Goal: Obtain resource: Download file/media

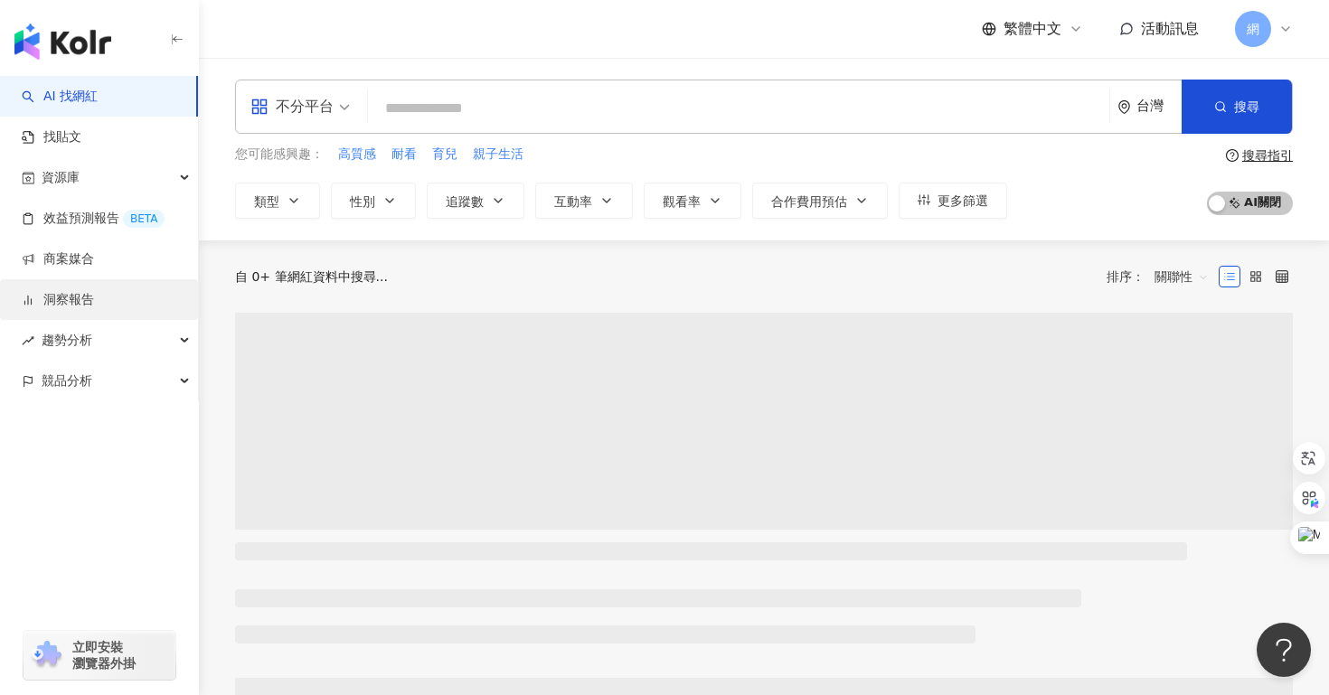
click at [62, 301] on link "洞察報告" at bounding box center [58, 300] width 72 height 18
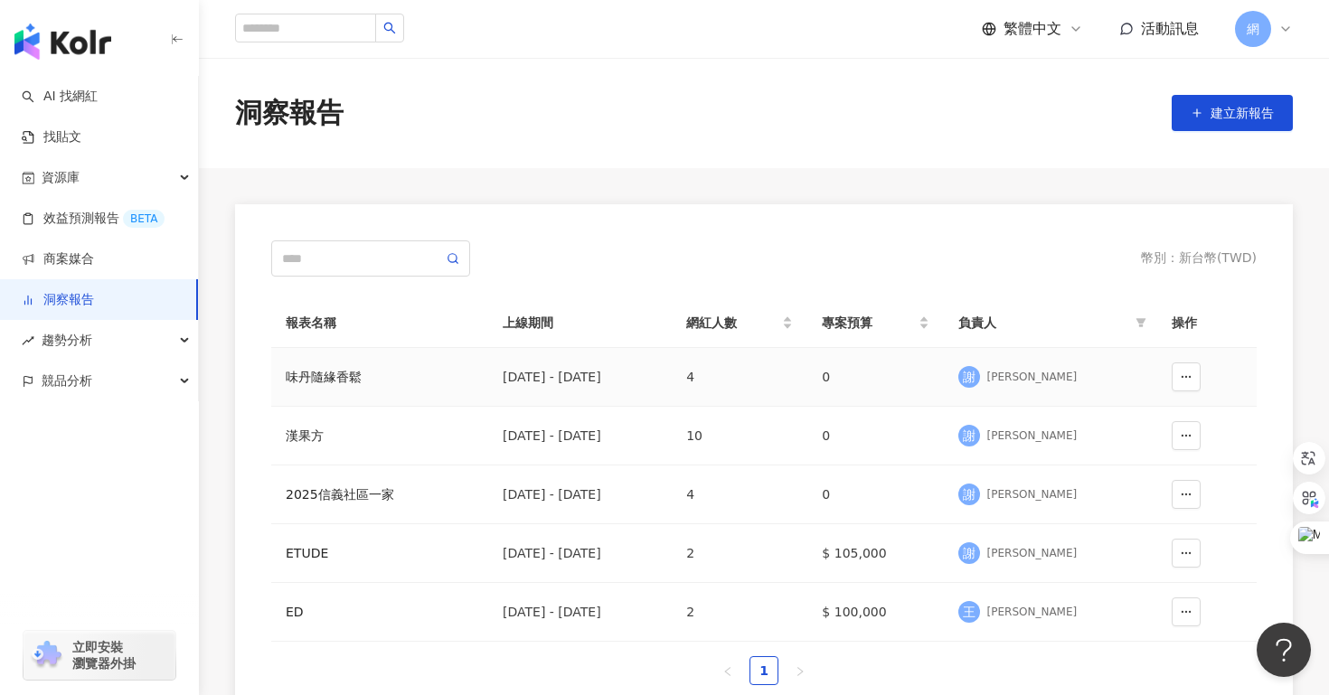
click at [441, 358] on td "味丹隨緣香鬆" at bounding box center [379, 377] width 217 height 59
click at [501, 377] on td "[DATE] - [DATE]" at bounding box center [580, 377] width 184 height 59
click at [593, 387] on td "[DATE] - [DATE]" at bounding box center [580, 377] width 184 height 59
click at [344, 378] on div "味丹隨緣香鬆" at bounding box center [380, 377] width 188 height 20
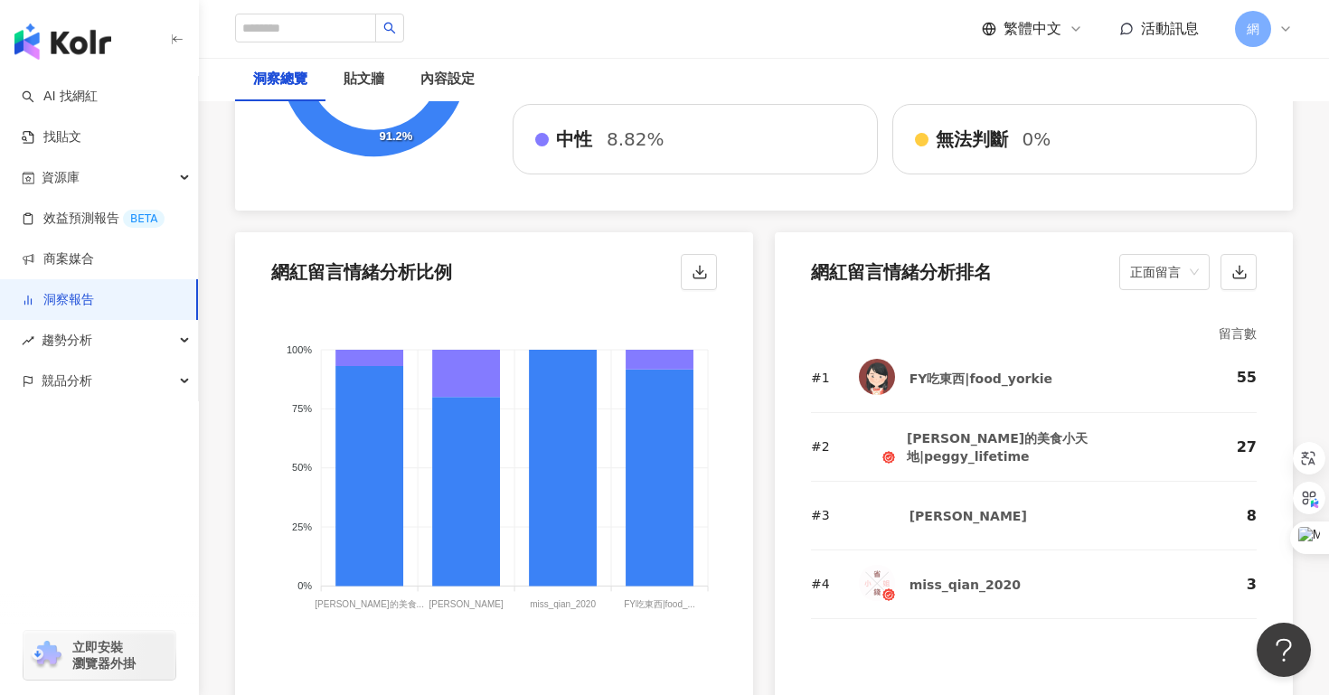
scroll to position [3964, 0]
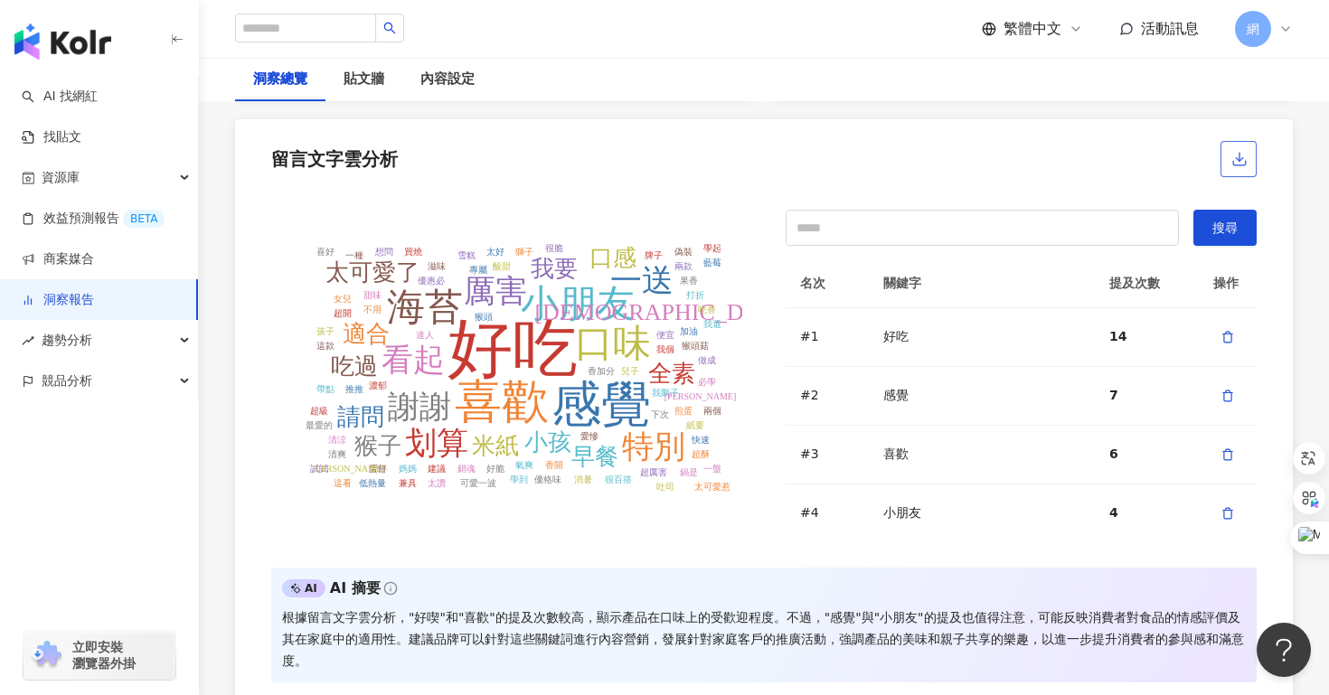
click at [1233, 163] on icon "button" at bounding box center [1239, 163] width 13 height 5
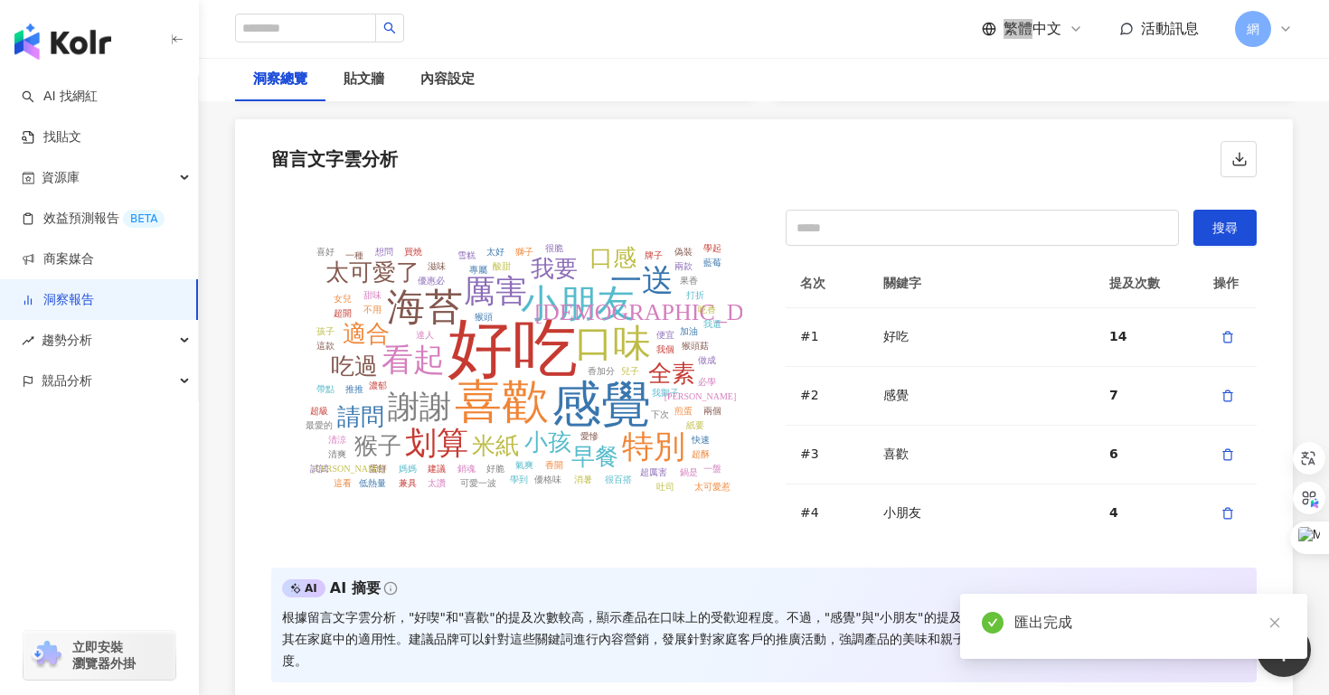
click at [1005, 20] on span "繁體中文" at bounding box center [1033, 29] width 58 height 20
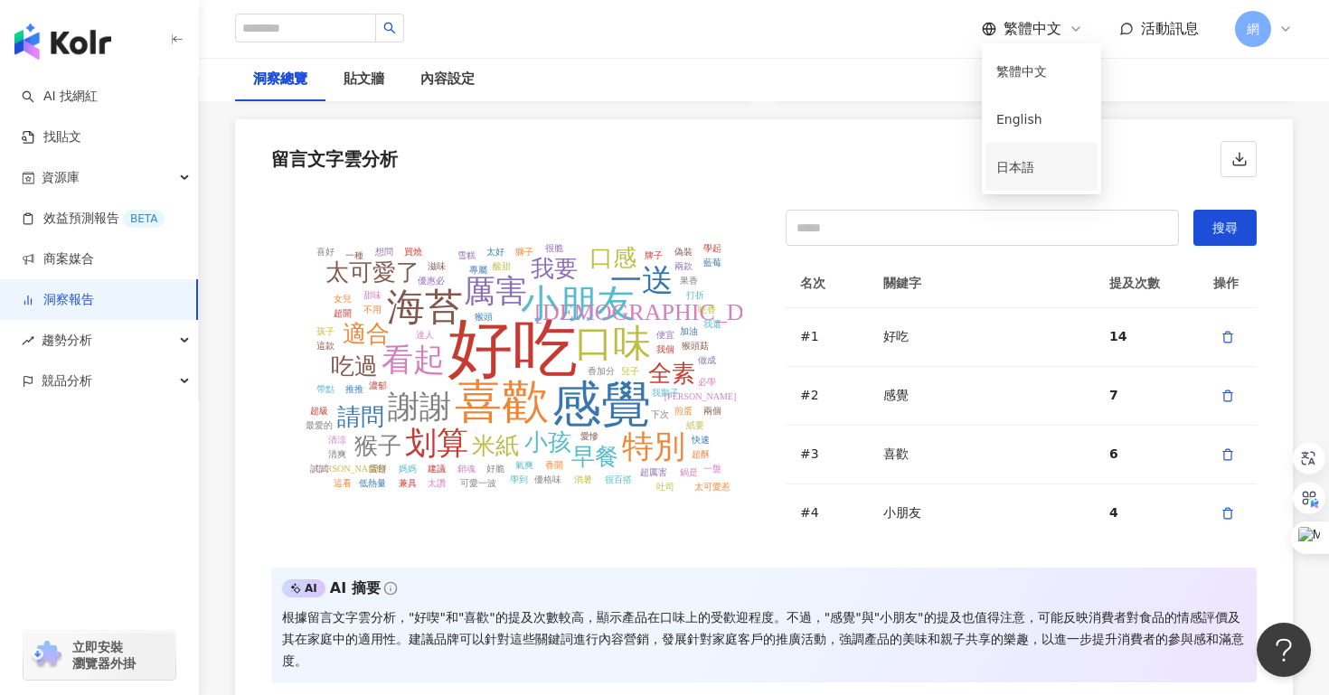
click at [956, 160] on div "留言文字雲分析" at bounding box center [764, 153] width 1058 height 69
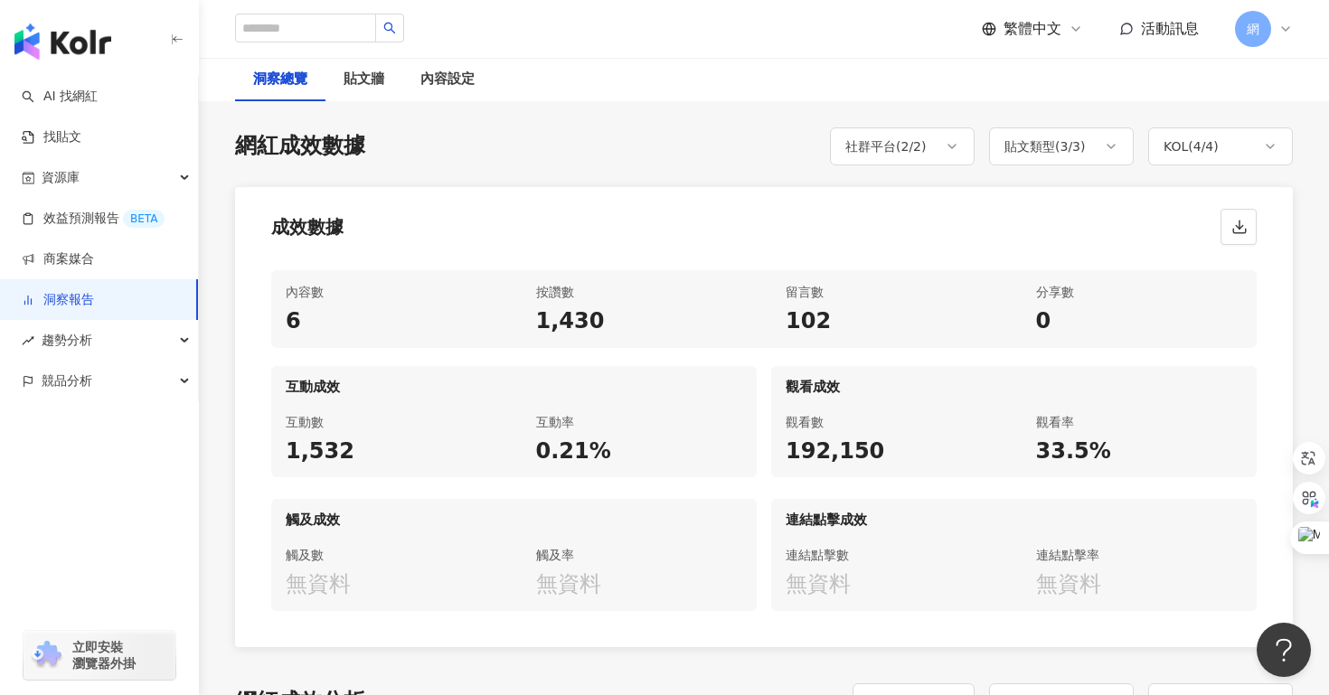
scroll to position [805, 0]
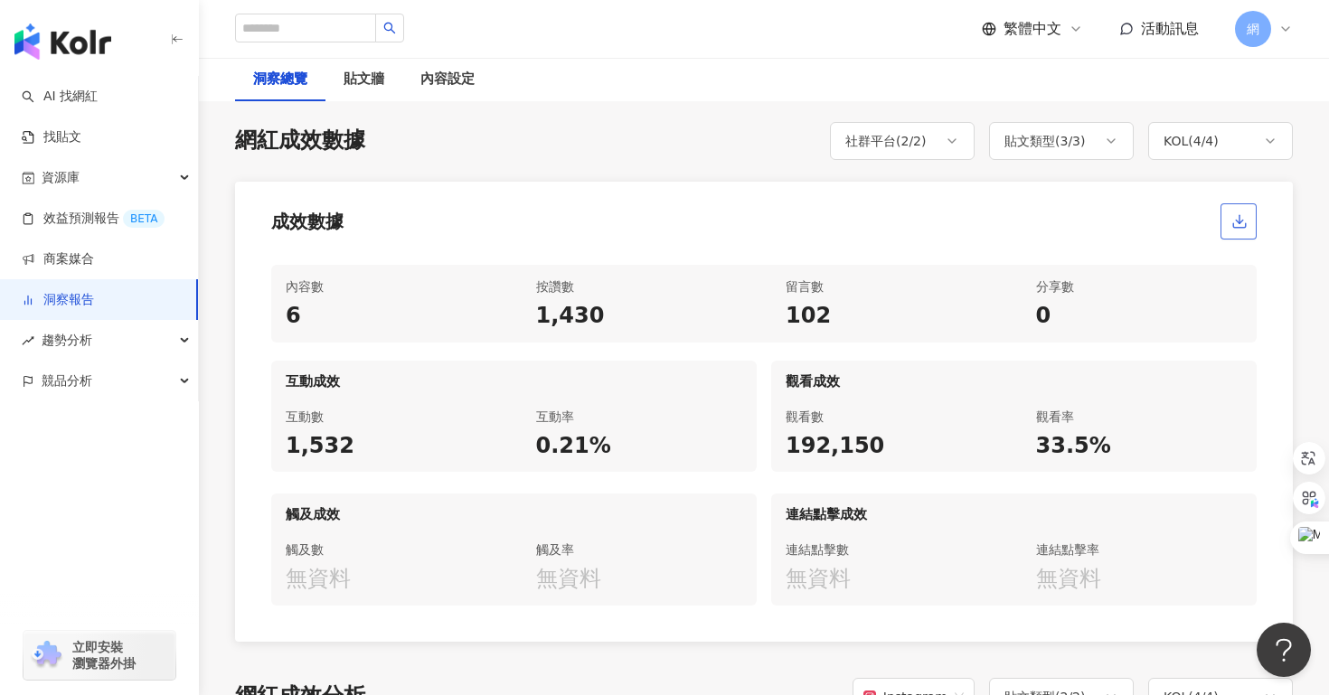
click at [1232, 229] on span "button" at bounding box center [1239, 221] width 16 height 19
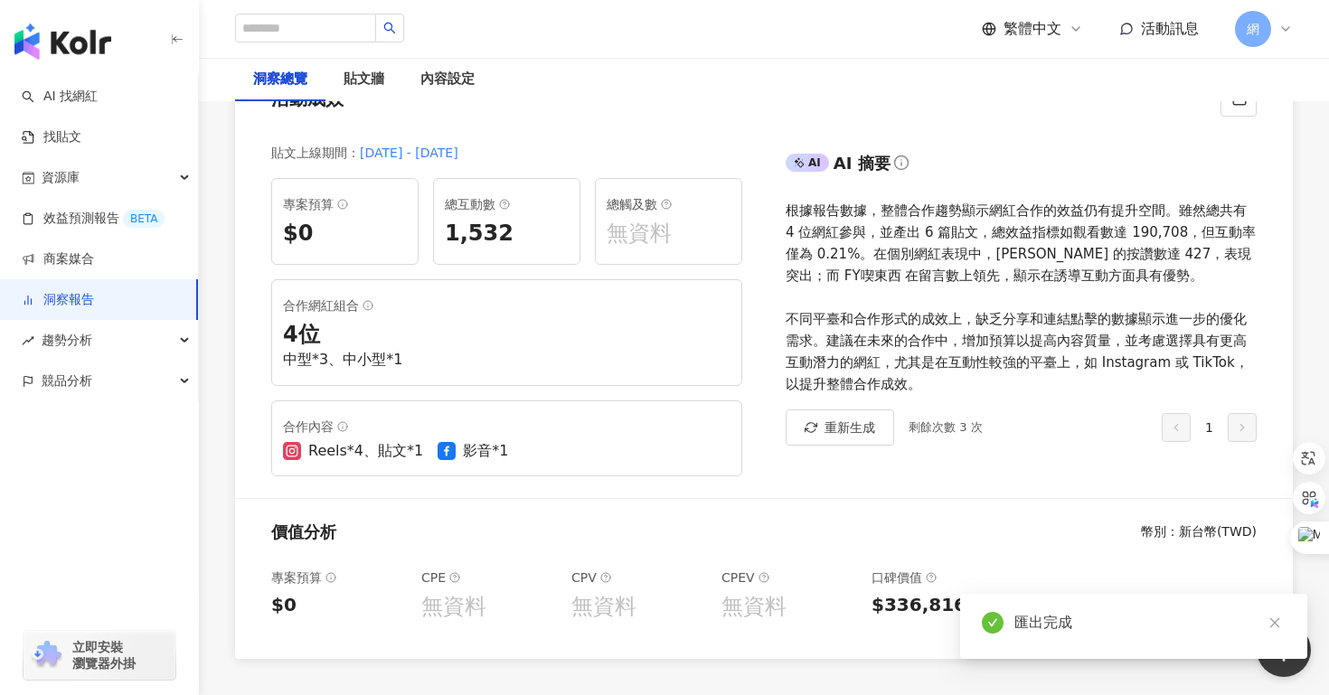
scroll to position [256, 0]
